Goal: Task Accomplishment & Management: Manage account settings

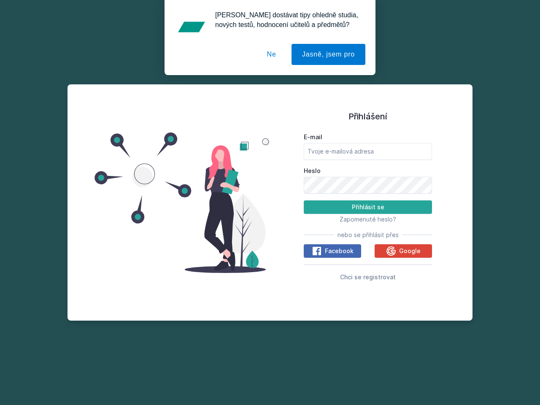
click at [368, 219] on span "Zapomenuté heslo?" at bounding box center [368, 219] width 57 height 7
click at [333, 251] on span "Facebook" at bounding box center [339, 251] width 29 height 8
click at [318, 251] on icon at bounding box center [317, 251] width 10 height 10
click at [404, 251] on span "Google" at bounding box center [410, 251] width 22 height 8
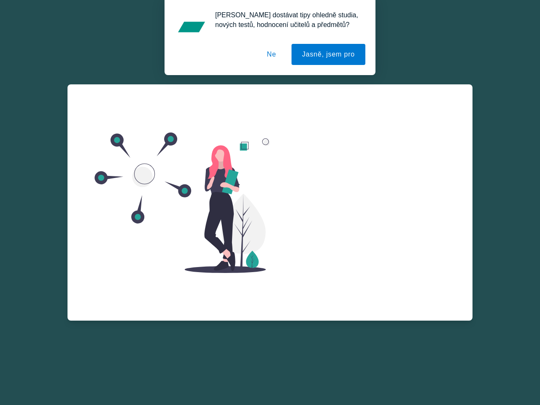
click at [392, 251] on div "E-mail Heslo Přihlásit se Zapomenuté heslo? nebo se přihlásit přes Facebook Goo…" at bounding box center [368, 216] width 128 height 152
click at [368, 277] on div "Zapomenuté heslo E-mail Zažádat o obnovu hesla Vzpomněl jsem si na heslo" at bounding box center [368, 185] width 128 height 203
click at [330, 54] on button "Jasně, jsem pro" at bounding box center [329, 54] width 74 height 21
click at [274, 54] on button "Ne" at bounding box center [272, 54] width 30 height 21
